Goal: Navigation & Orientation: Find specific page/section

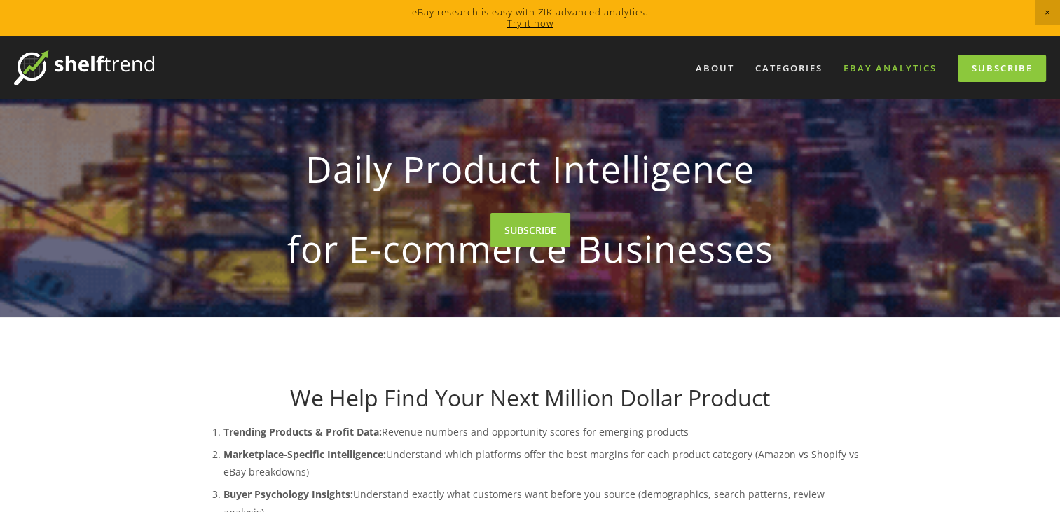
click at [863, 69] on link "eBay Analytics" at bounding box center [889, 68] width 111 height 23
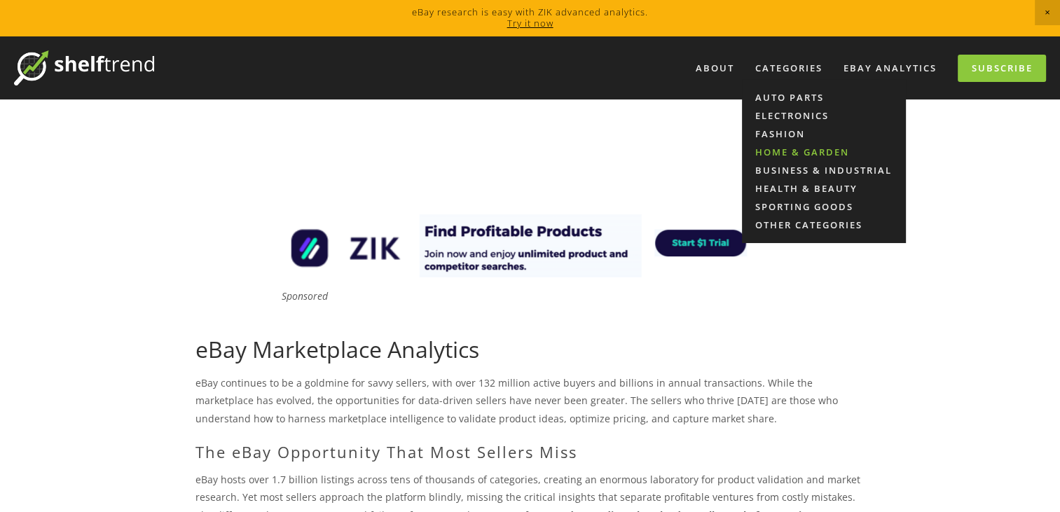
click at [794, 151] on link "Home & Garden" at bounding box center [824, 152] width 164 height 18
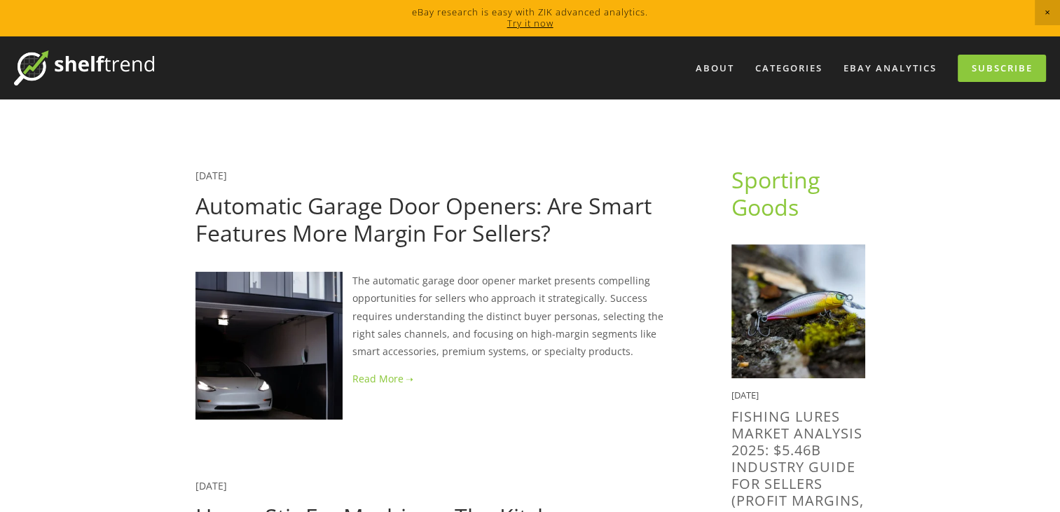
click at [535, 24] on link "Try it now" at bounding box center [530, 23] width 46 height 13
